Goal: Contribute content

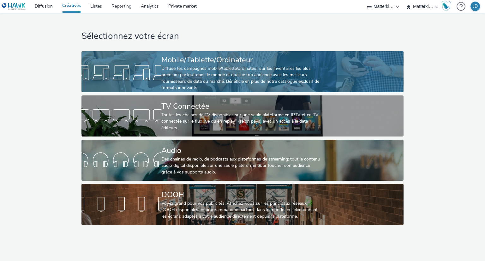
click at [234, 80] on div "Diffuse tes campagnes mobile/tablette/ordinateur sur les inventaires les plus p…" at bounding box center [241, 78] width 160 height 26
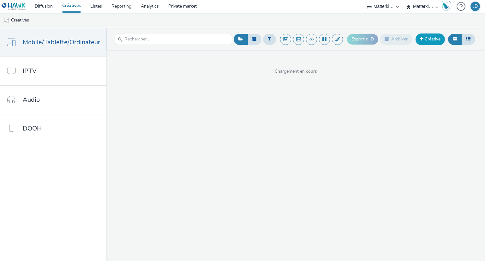
click at [429, 39] on link "Créative" at bounding box center [429, 38] width 29 height 11
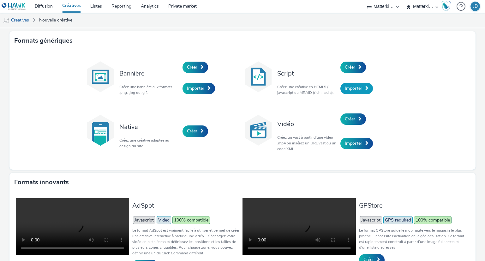
click at [359, 93] on link "Importer" at bounding box center [356, 88] width 33 height 11
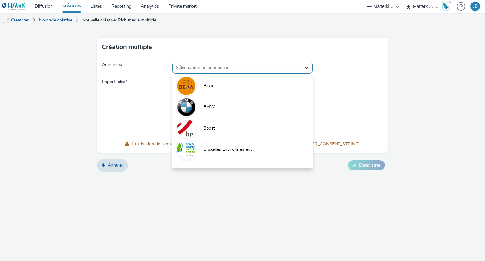
click at [306, 72] on div at bounding box center [306, 67] width 11 height 11
click at [263, 70] on div at bounding box center [237, 68] width 122 height 8
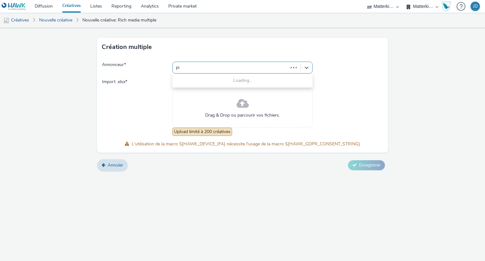
type input "pic"
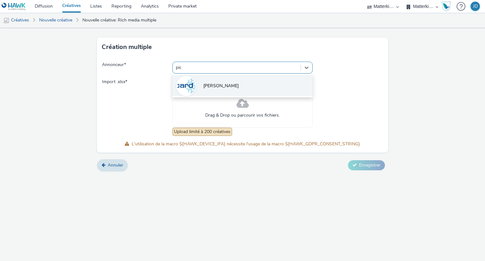
click at [249, 87] on li "[PERSON_NAME]" at bounding box center [242, 85] width 140 height 21
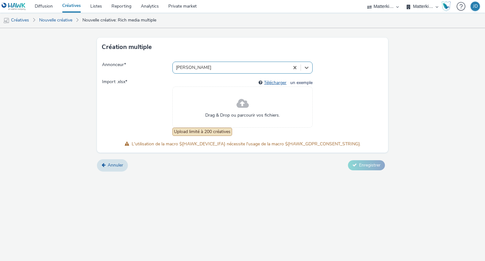
click at [277, 82] on link "Télécharger" at bounding box center [276, 83] width 25 height 6
click at [258, 109] on div "Drag & Drop ou parcourir vos fichiers." at bounding box center [242, 107] width 140 height 41
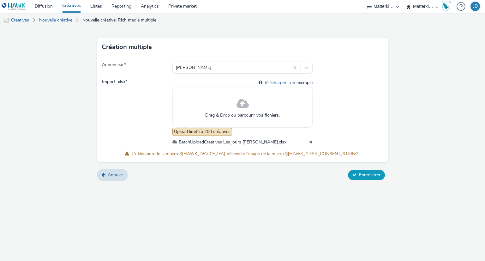
click at [372, 175] on span "Enregistrer" at bounding box center [369, 175] width 21 height 6
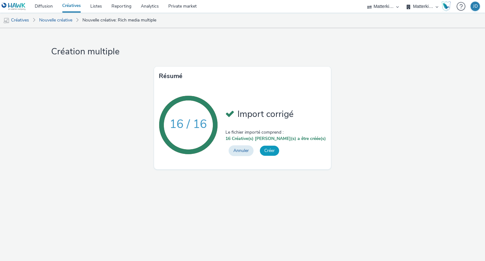
click at [279, 152] on button "Créer" at bounding box center [269, 151] width 19 height 10
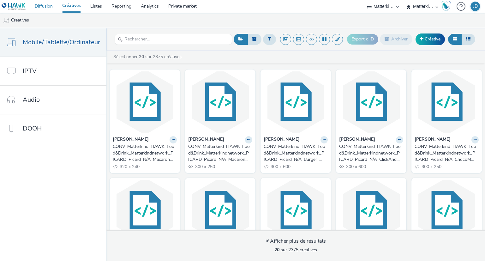
click at [39, 6] on link "Diffusion" at bounding box center [43, 6] width 27 height 13
